Goal: Transaction & Acquisition: Purchase product/service

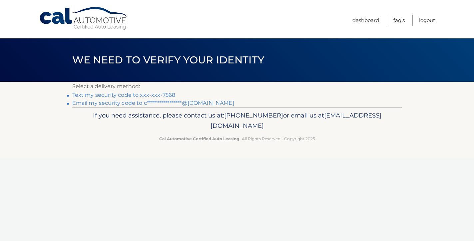
click at [156, 93] on link "Text my security code to xxx-xxx-7568" at bounding box center [123, 95] width 103 height 6
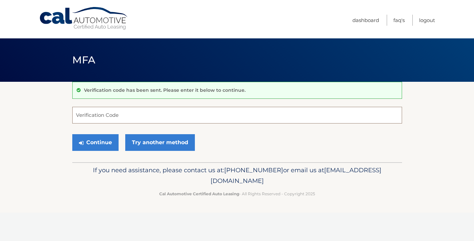
click at [129, 115] on input "Verification Code" at bounding box center [237, 115] width 330 height 17
type input "289341"
click at [110, 148] on button "Continue" at bounding box center [95, 142] width 46 height 17
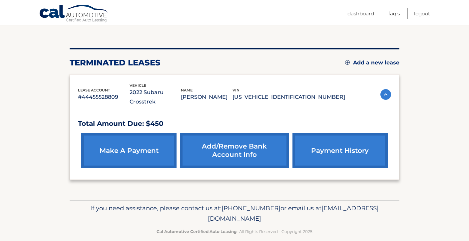
scroll to position [64, 0]
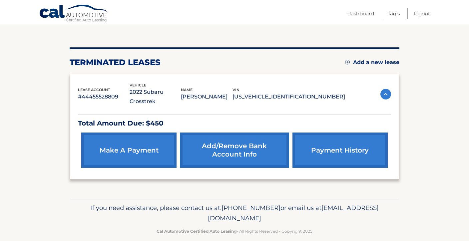
click at [123, 137] on link "make a payment" at bounding box center [128, 149] width 95 height 35
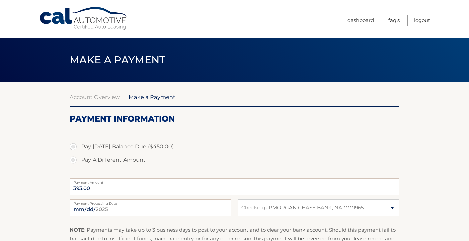
select select "NTAzOTViZTQtOGU5MS00M2M2LThiZWUtMjE1YWQwNmYzYjM0"
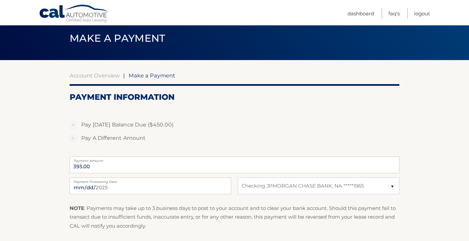
scroll to position [33, 0]
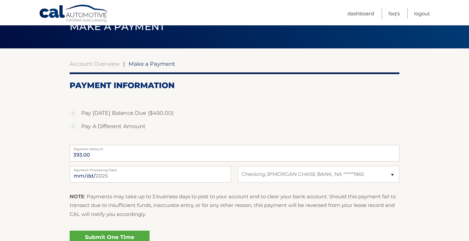
click at [71, 112] on label "Pay Today's Balance Due ($450.00)" at bounding box center [235, 112] width 330 height 13
click at [72, 112] on input "Pay Today's Balance Due ($450.00)" at bounding box center [75, 111] width 7 height 11
radio input "true"
type input "450.00"
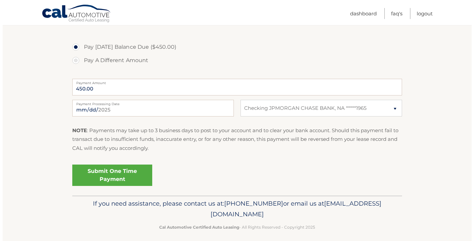
scroll to position [100, 0]
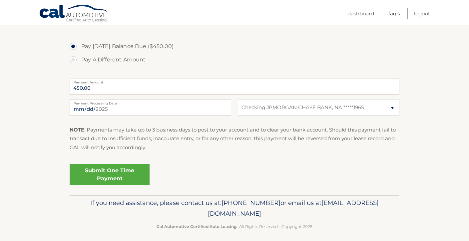
click at [111, 176] on link "Submit One Time Payment" at bounding box center [110, 174] width 80 height 21
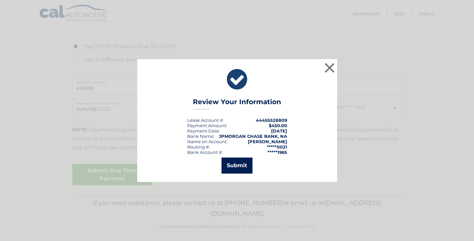
click at [243, 164] on button "Submit" at bounding box center [237, 165] width 31 height 16
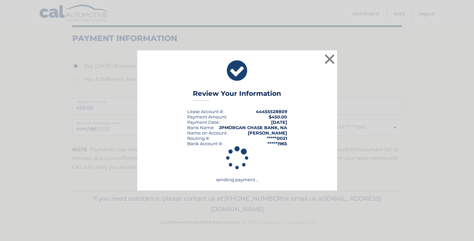
scroll to position [80, 0]
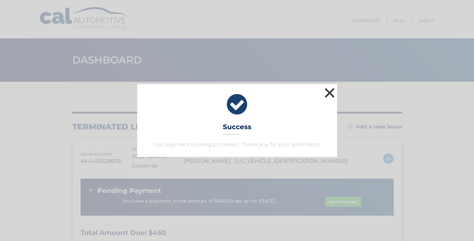
click at [328, 93] on button "×" at bounding box center [329, 92] width 13 height 13
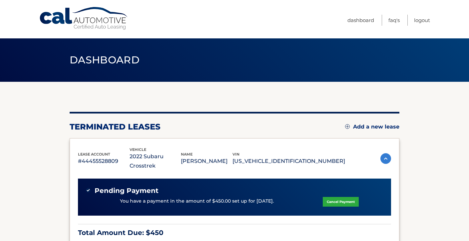
click at [356, 9] on ul "Dashboard FAQ's Logout" at bounding box center [389, 19] width 83 height 38
click at [354, 21] on link "Dashboard" at bounding box center [361, 20] width 27 height 11
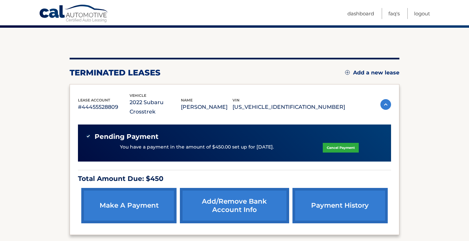
scroll to position [42, 0]
